Goal: Communication & Community: Answer question/provide support

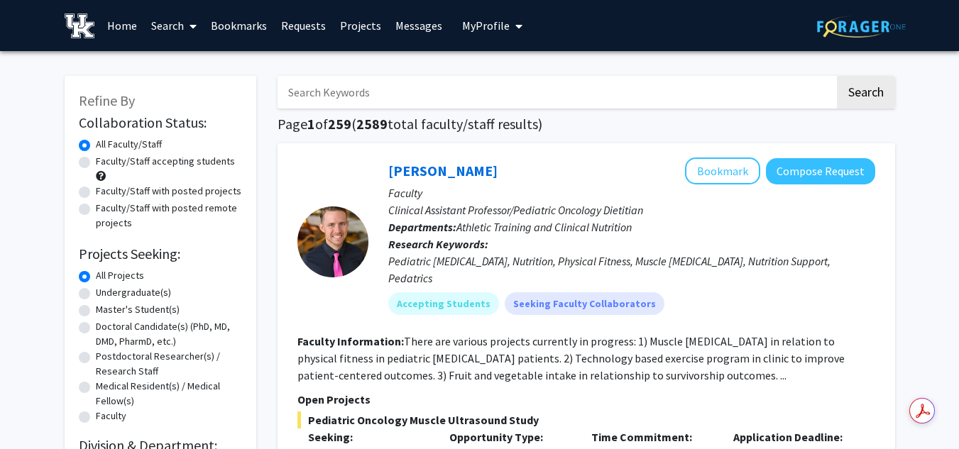
click at [429, 20] on link "Messages" at bounding box center [418, 26] width 61 height 50
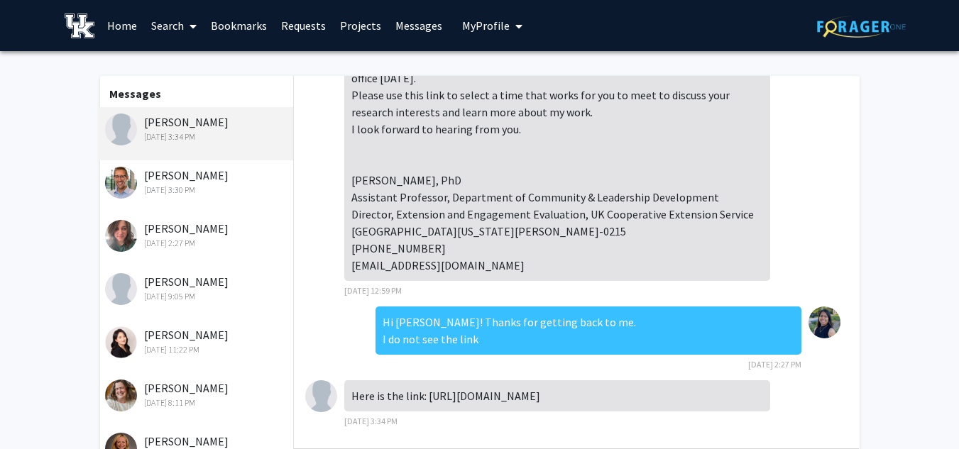
click at [196, 199] on div "Spencer Greenhalgh Aug 25, 2025 3:30 PM" at bounding box center [196, 186] width 196 height 53
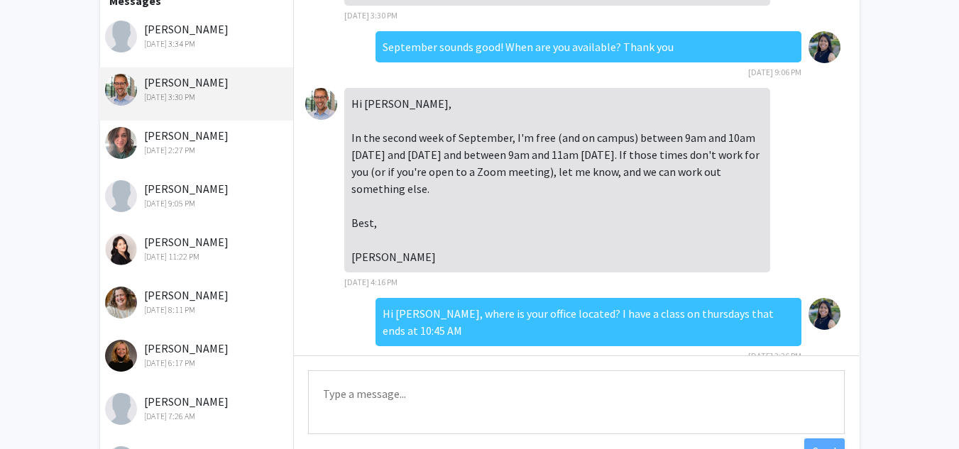
scroll to position [215, 0]
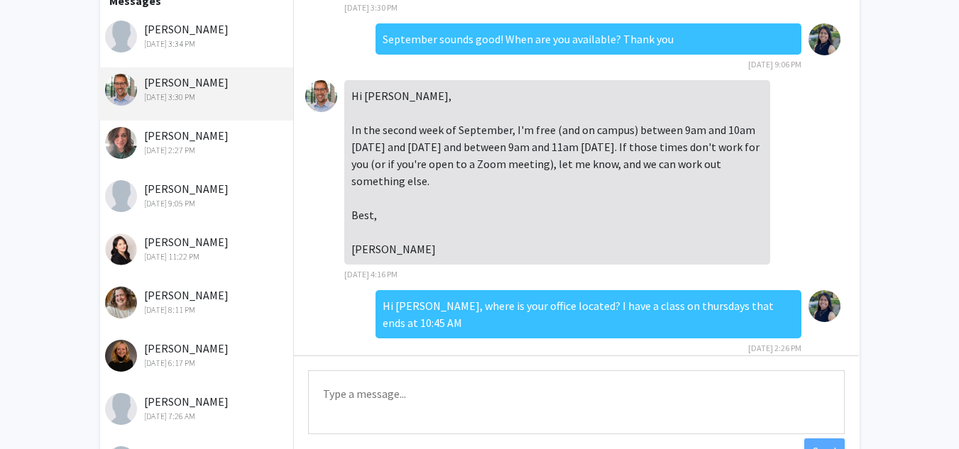
click at [379, 400] on textarea "Type a message" at bounding box center [576, 402] width 537 height 64
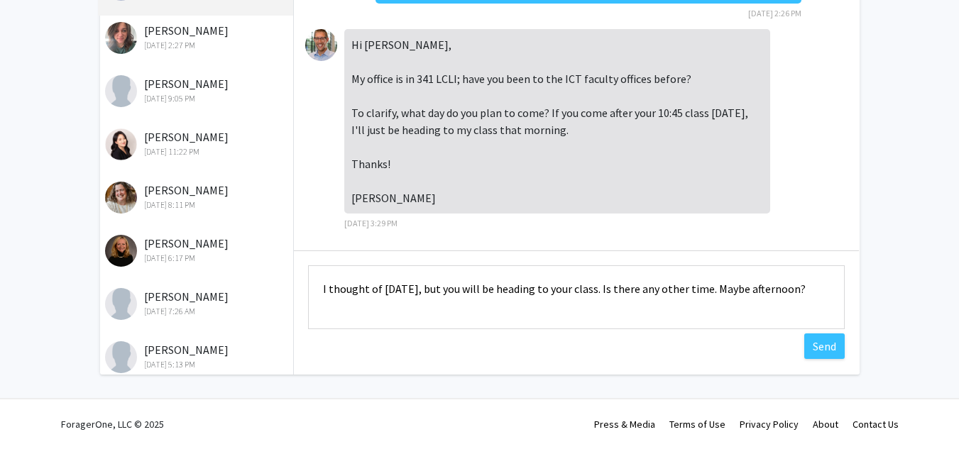
scroll to position [1, 0]
type textarea "I thought of [DATE], but you will be heading to your class. Is there any other …"
click at [818, 347] on button "Send" at bounding box center [824, 347] width 40 height 26
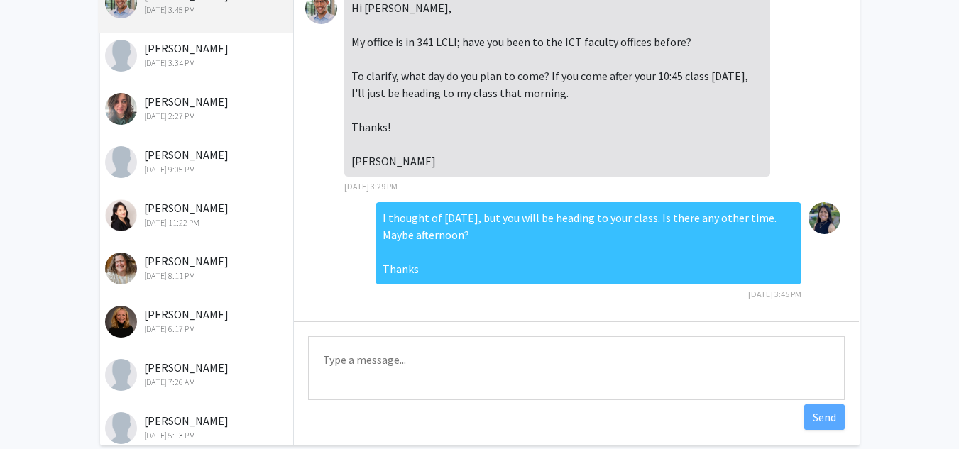
scroll to position [0, 0]
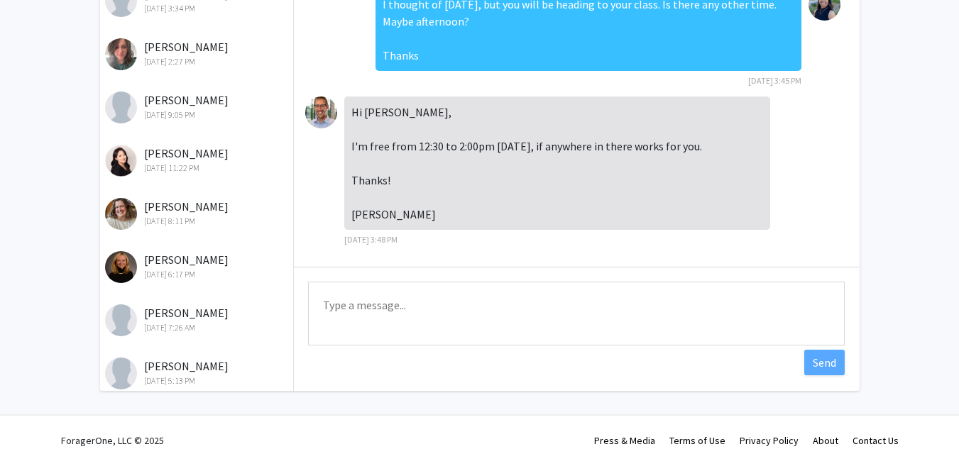
scroll to position [177, 0]
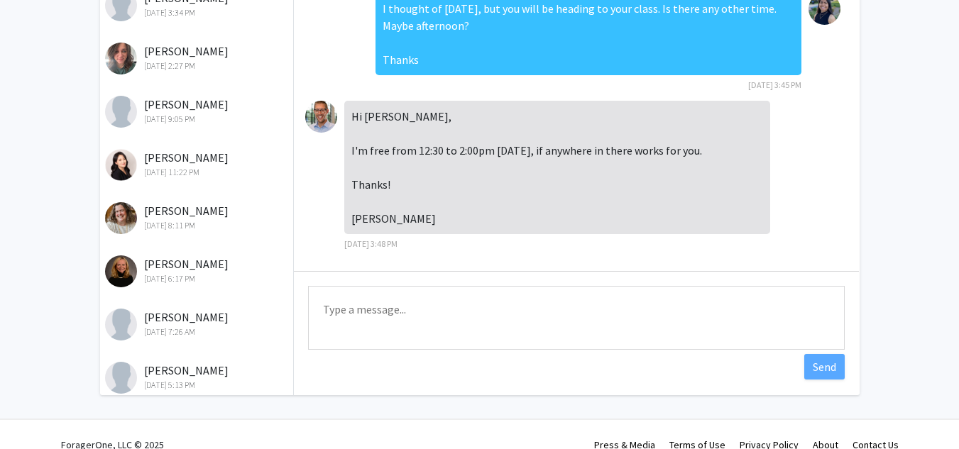
click at [462, 341] on textarea "Type a message" at bounding box center [576, 318] width 537 height 64
click at [359, 314] on textarea "Type a message" at bounding box center [576, 318] width 537 height 64
type textarea "I"
click at [412, 325] on textarea "I have" at bounding box center [576, 318] width 537 height 64
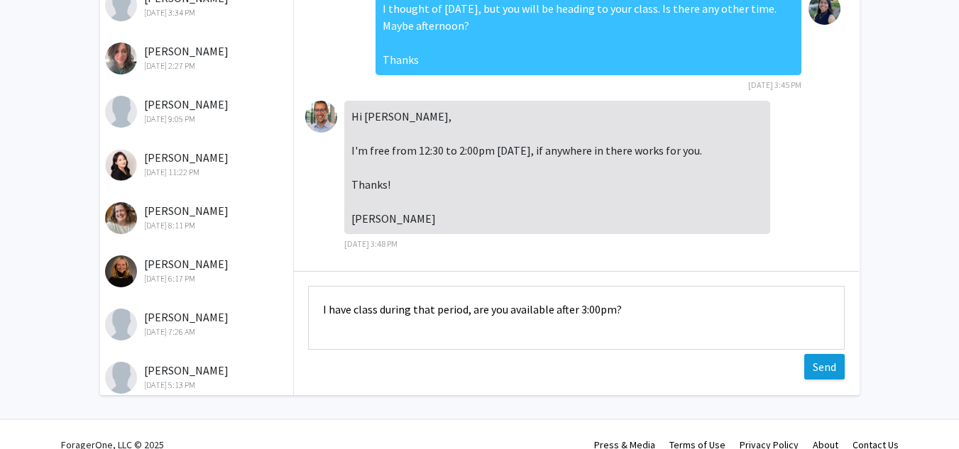
type textarea "I have class during that period, are you available after 3:00pm?"
click at [816, 370] on button "Send" at bounding box center [824, 367] width 40 height 26
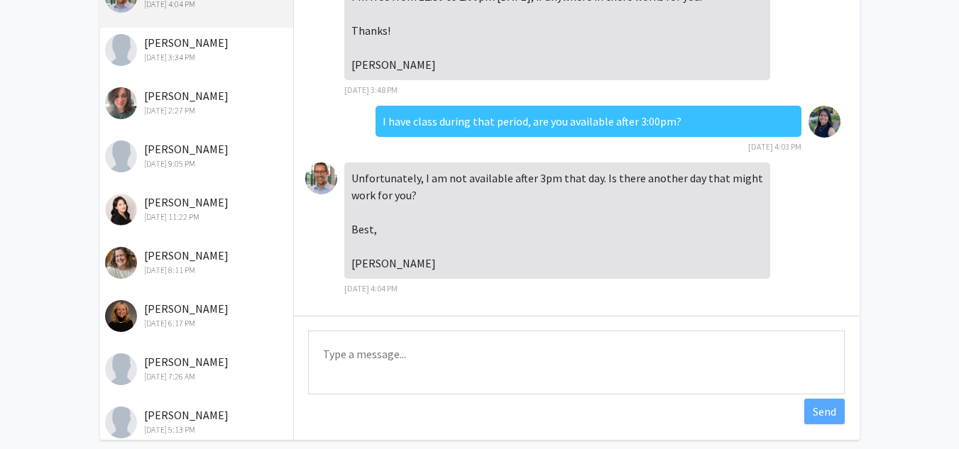
scroll to position [137, 0]
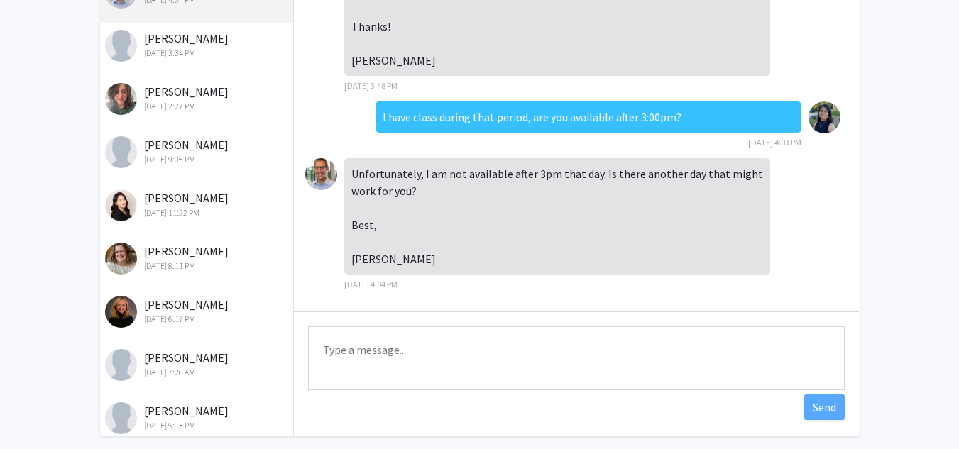
click at [440, 381] on textarea "Type a message" at bounding box center [576, 358] width 537 height 64
click at [356, 379] on textarea "Type a message" at bounding box center [576, 358] width 537 height 64
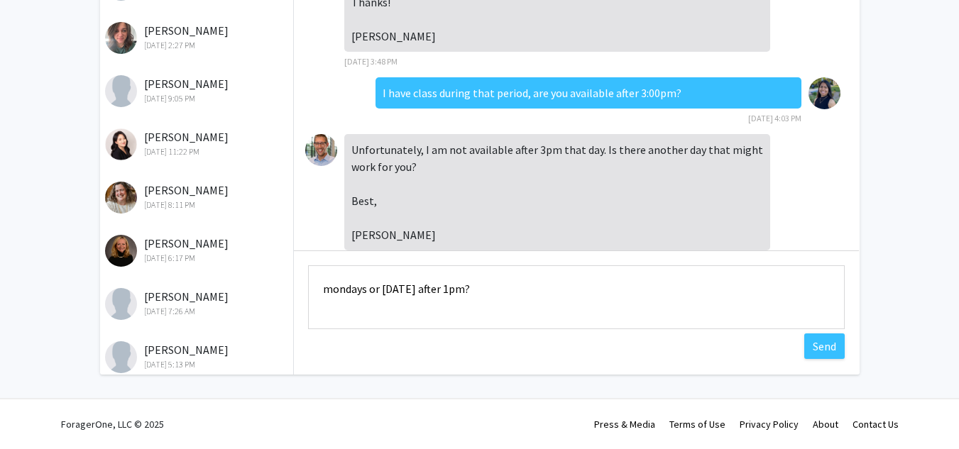
scroll to position [873, 0]
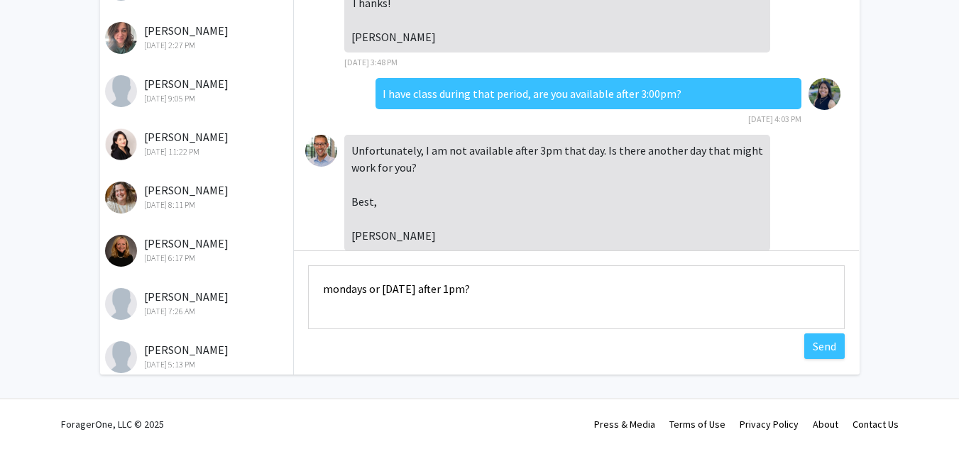
drag, startPoint x: 530, startPoint y: 279, endPoint x: 233, endPoint y: 238, distance: 299.5
click at [233, 238] on div "Messages [PERSON_NAME] [DATE] 4:04 PM [PERSON_NAME] [DATE] 3:34 PM [PERSON_NAME…" at bounding box center [479, 126] width 785 height 497
type textarea "any other day after 3pm?"
click at [822, 356] on button "Send" at bounding box center [824, 347] width 40 height 26
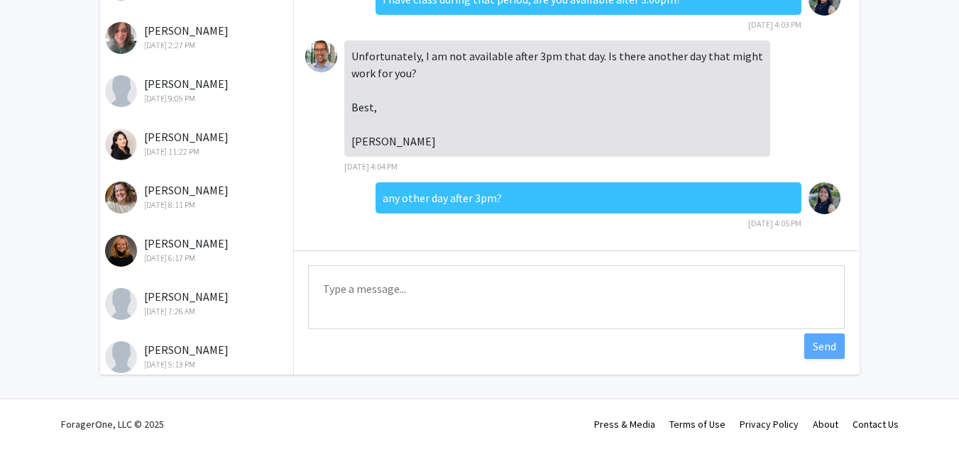
click at [536, 273] on textarea "Type a message" at bounding box center [576, 297] width 537 height 64
type textarea "i"
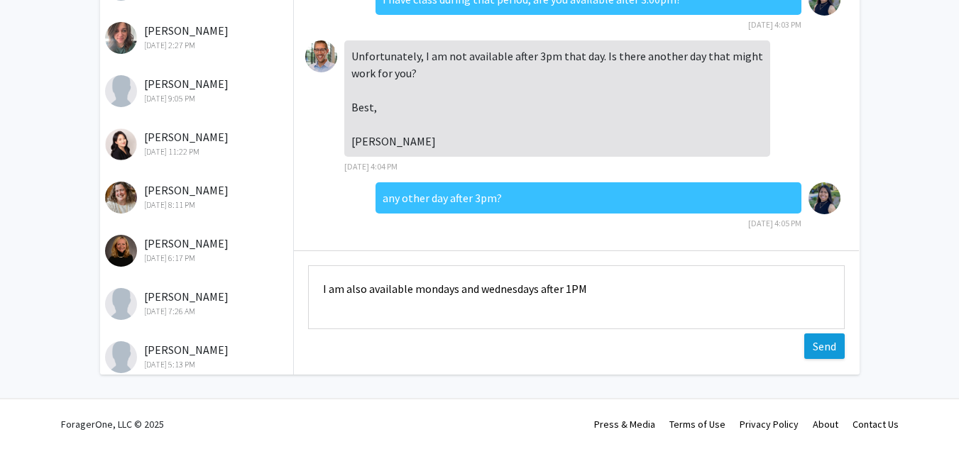
type textarea "I am also available mondays and wednesdays after 1PM"
click at [818, 342] on button "Send" at bounding box center [824, 347] width 40 height 26
